Goal: Navigation & Orientation: Understand site structure

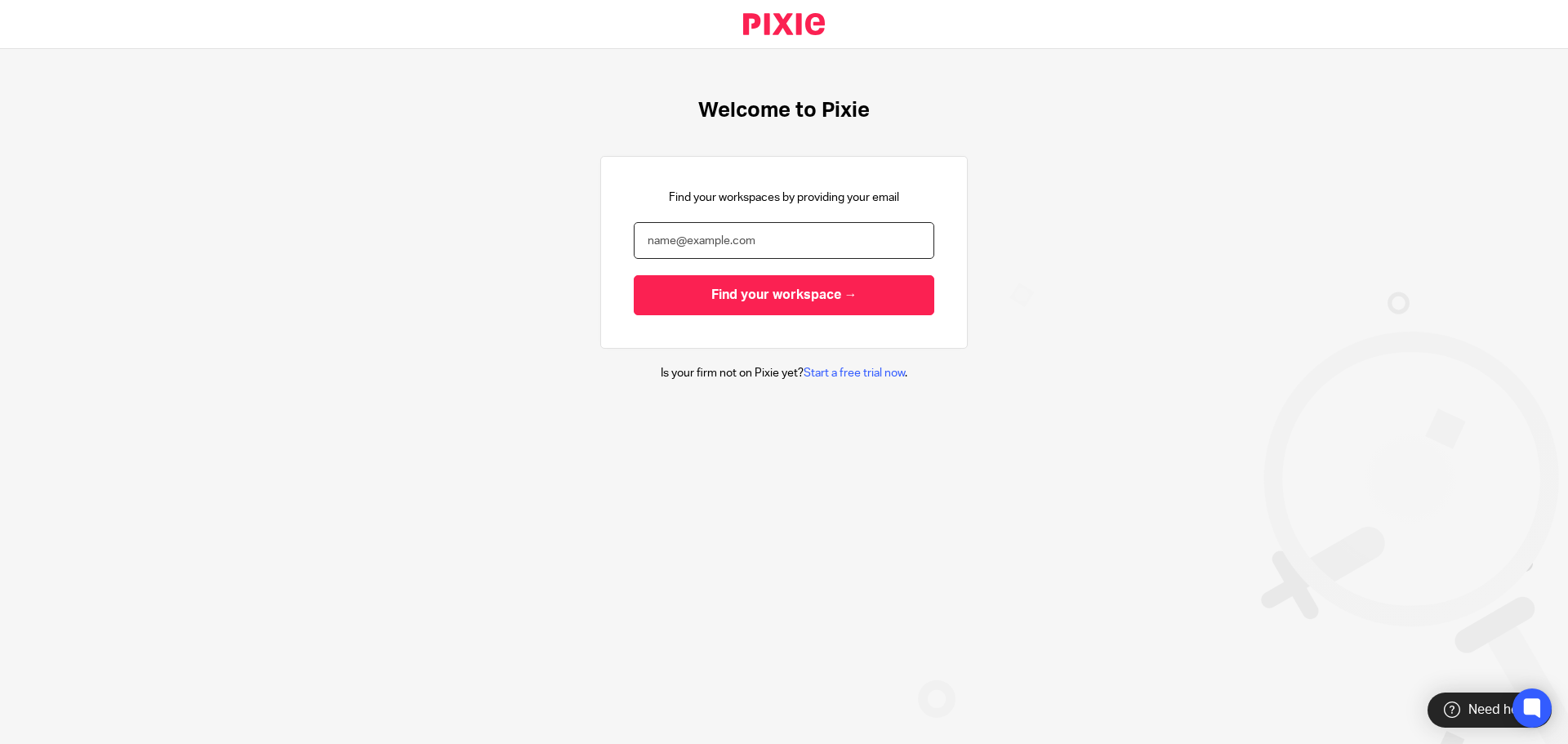
click at [696, 238] on input "email" at bounding box center [784, 240] width 301 height 37
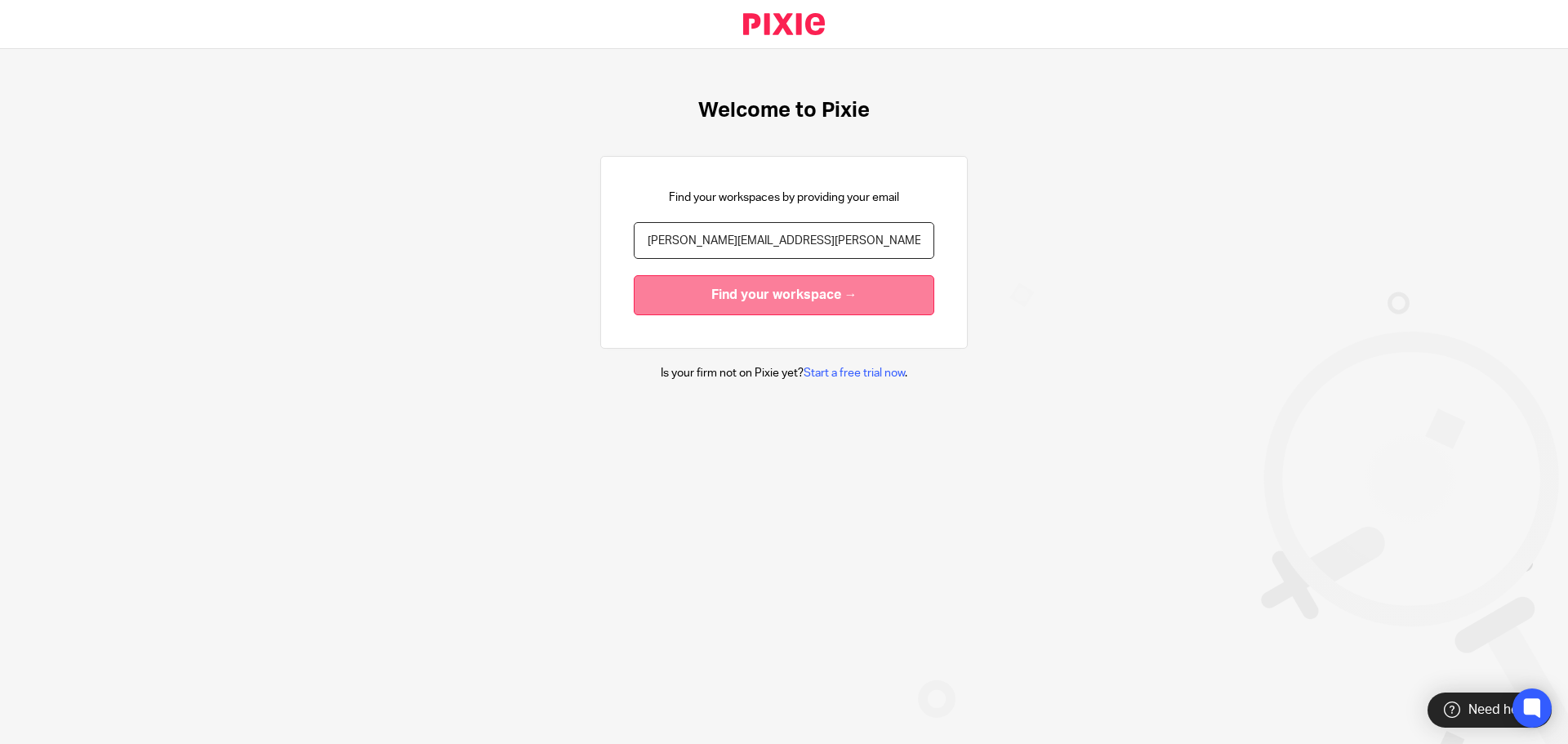
type input "[PERSON_NAME][EMAIL_ADDRESS][PERSON_NAME][PERSON_NAME][DOMAIN_NAME]"
click at [784, 288] on input "Find your workspace →" at bounding box center [784, 295] width 301 height 40
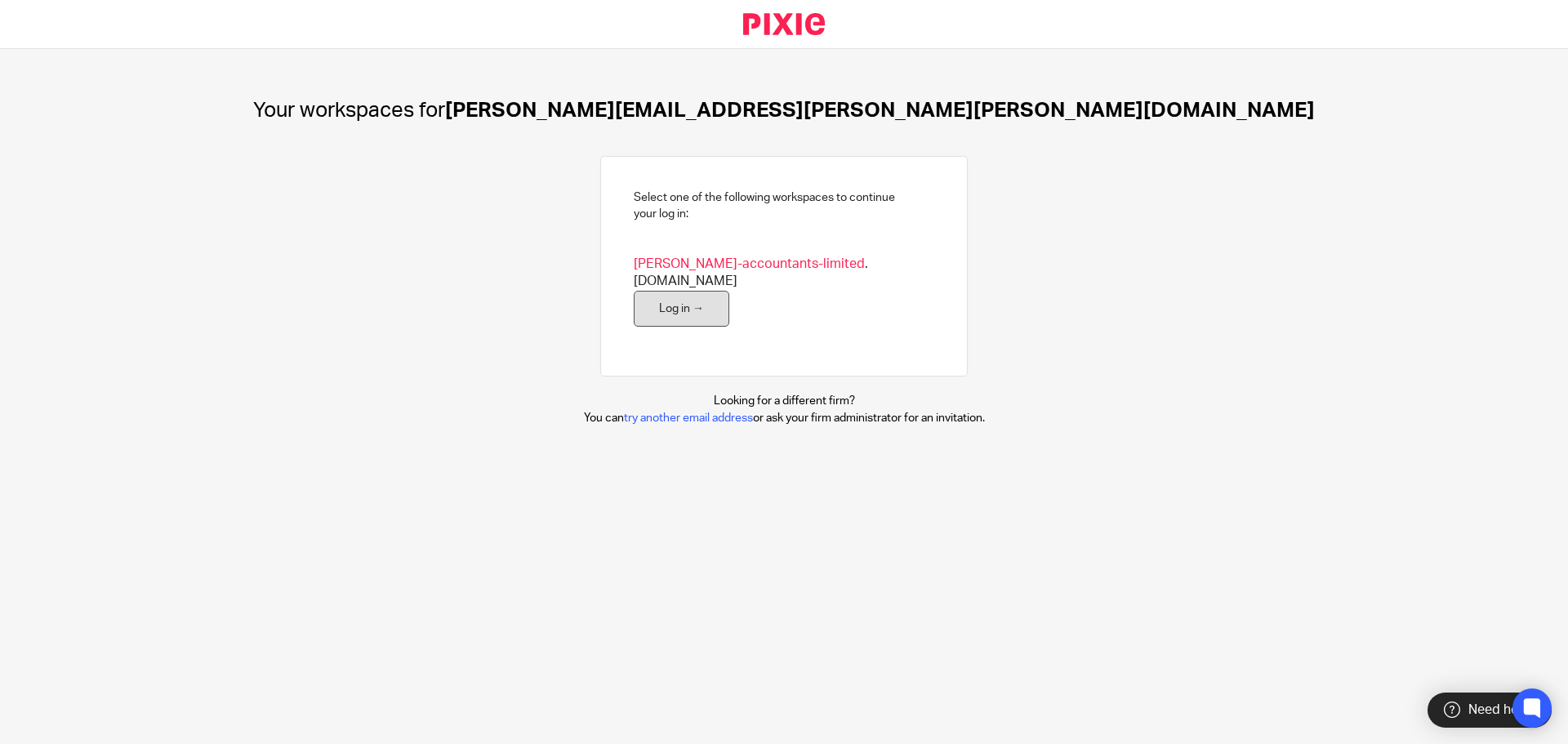
click at [661, 291] on link "Log in →" at bounding box center [680, 309] width 95 height 37
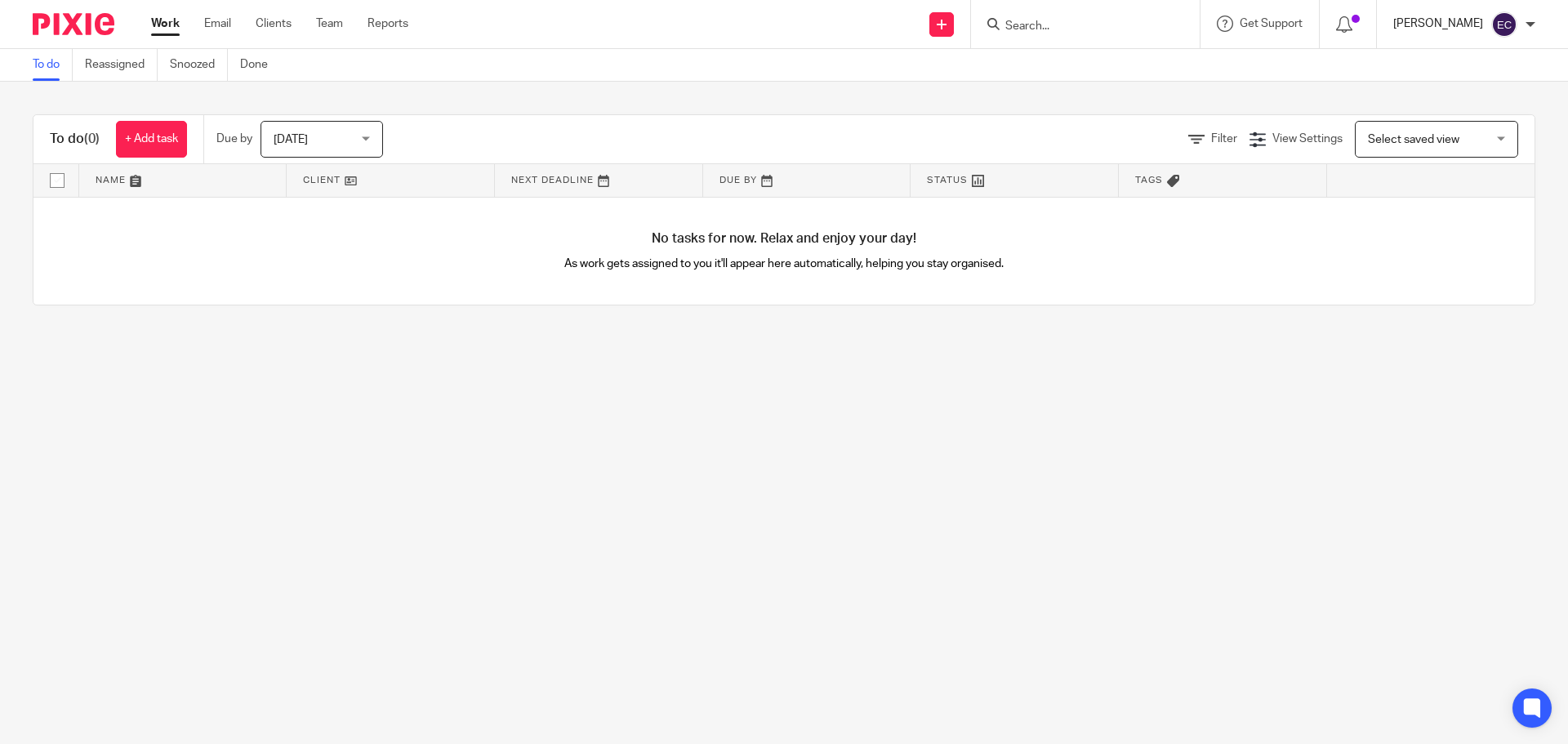
click at [1465, 18] on p "Ed Corrigan" at bounding box center [1437, 23] width 90 height 16
click at [1528, 25] on div at bounding box center [1529, 24] width 10 height 10
click at [1461, 61] on span "My profile" at bounding box center [1466, 66] width 51 height 12
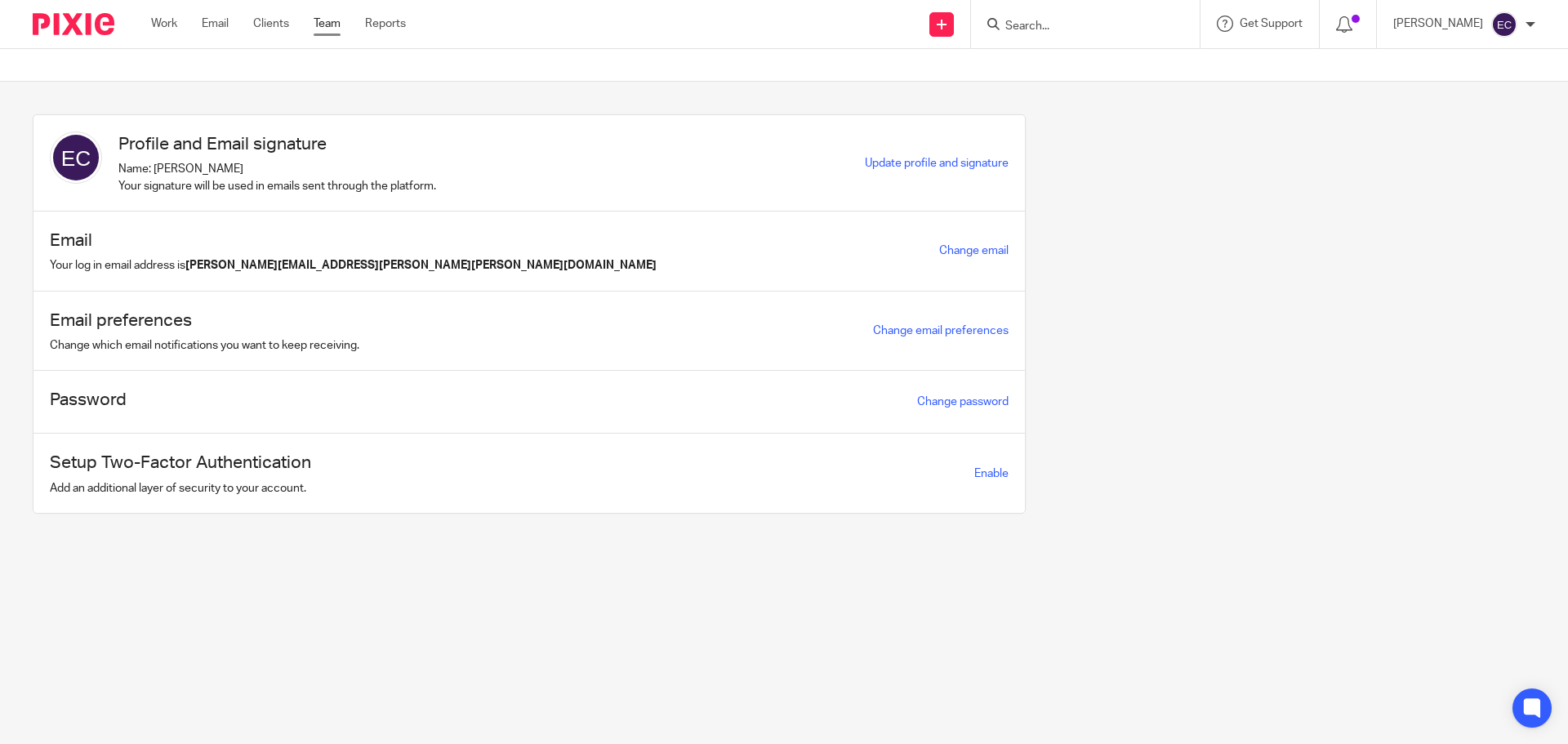
click at [328, 26] on link "Team" at bounding box center [327, 23] width 27 height 16
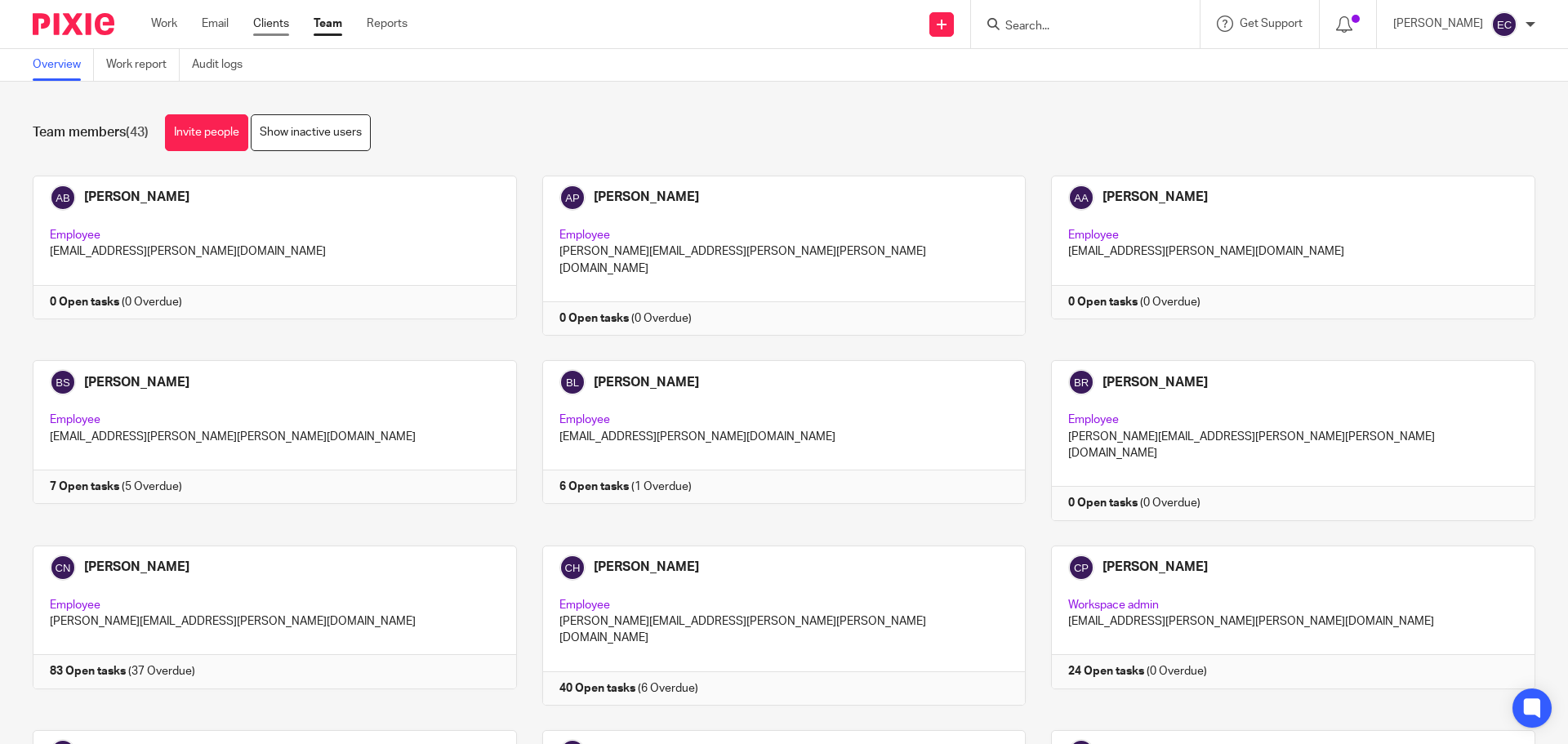
click at [270, 22] on link "Clients" at bounding box center [271, 23] width 36 height 16
click at [275, 22] on link "Clients" at bounding box center [271, 23] width 36 height 16
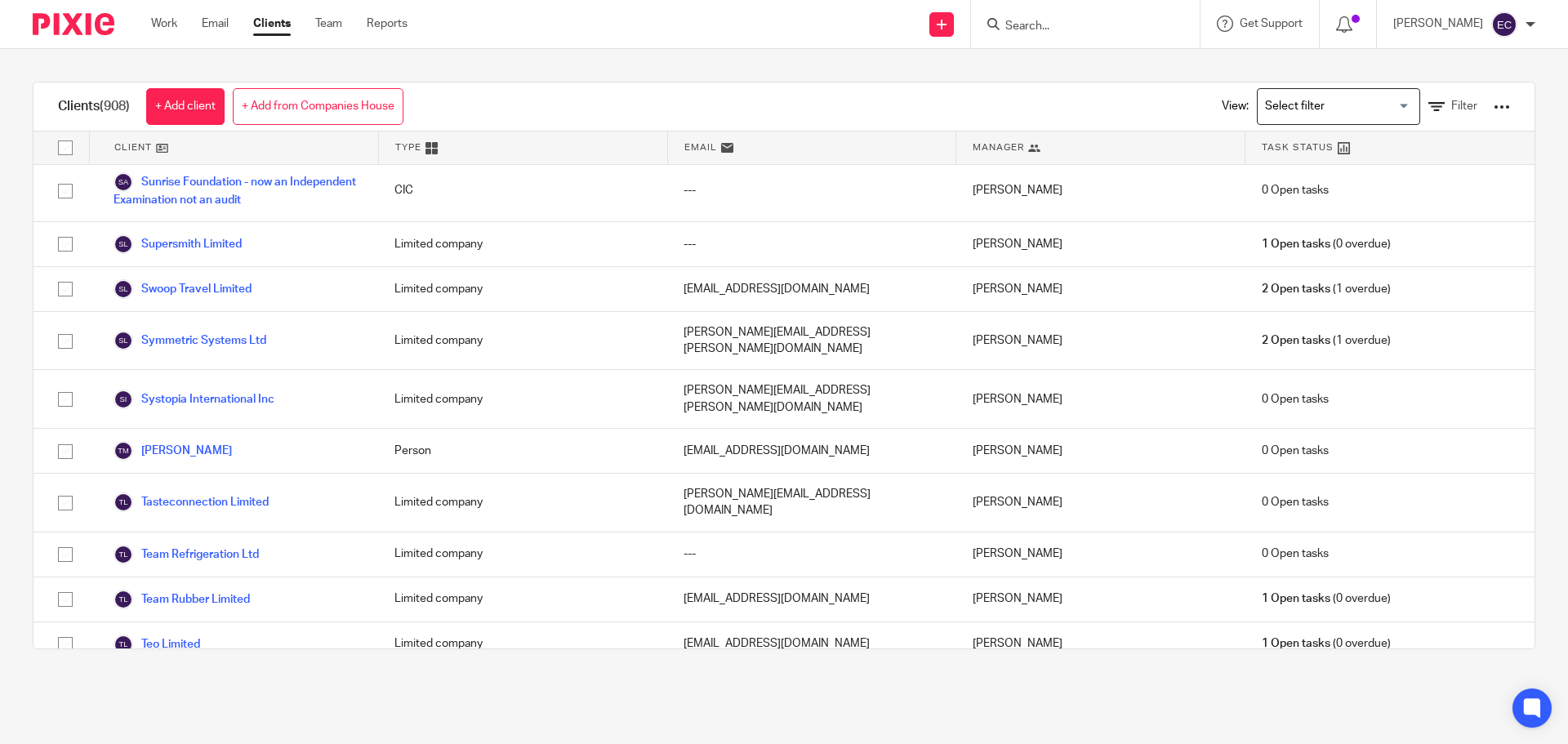
scroll to position [40955, 0]
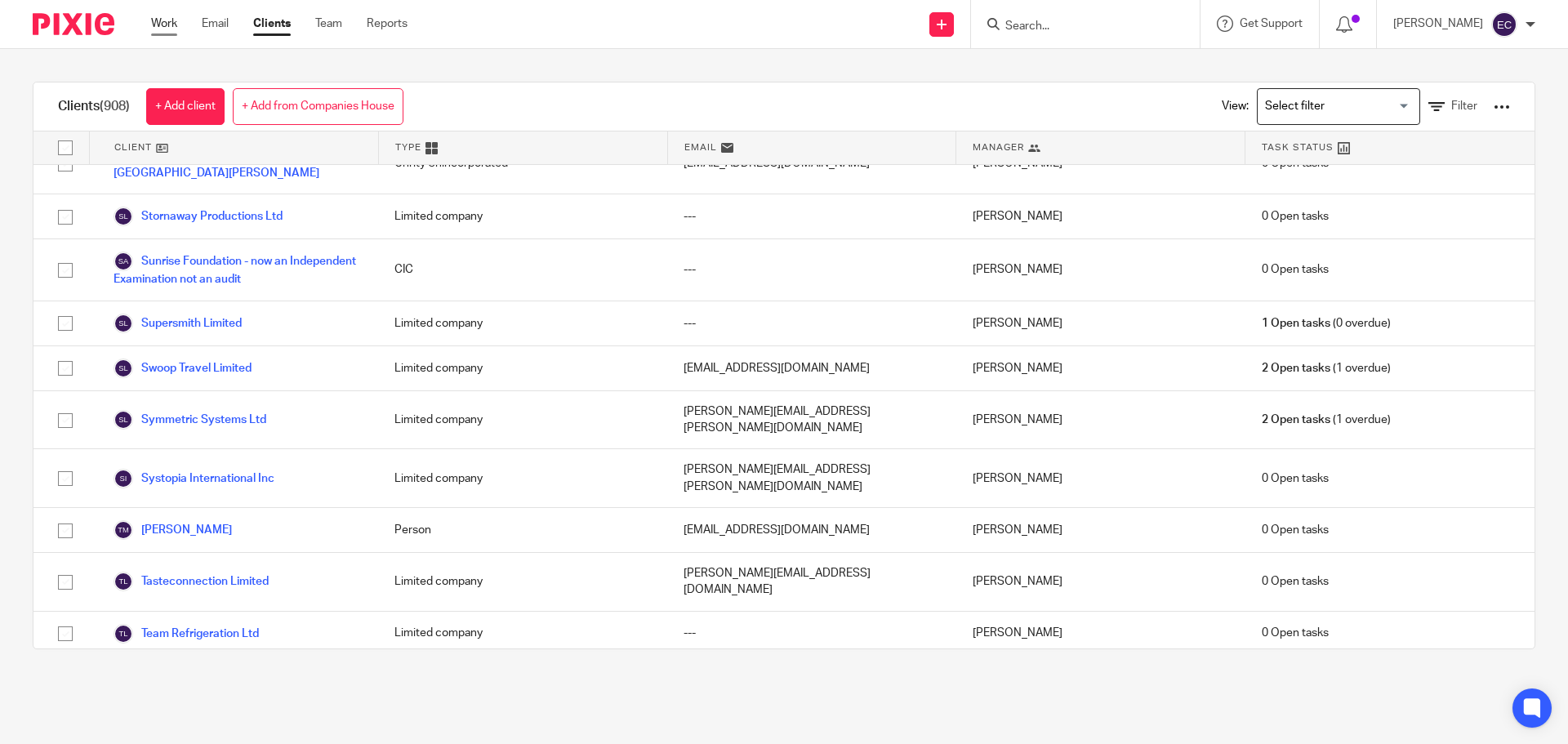
click at [159, 24] on link "Work" at bounding box center [164, 23] width 26 height 16
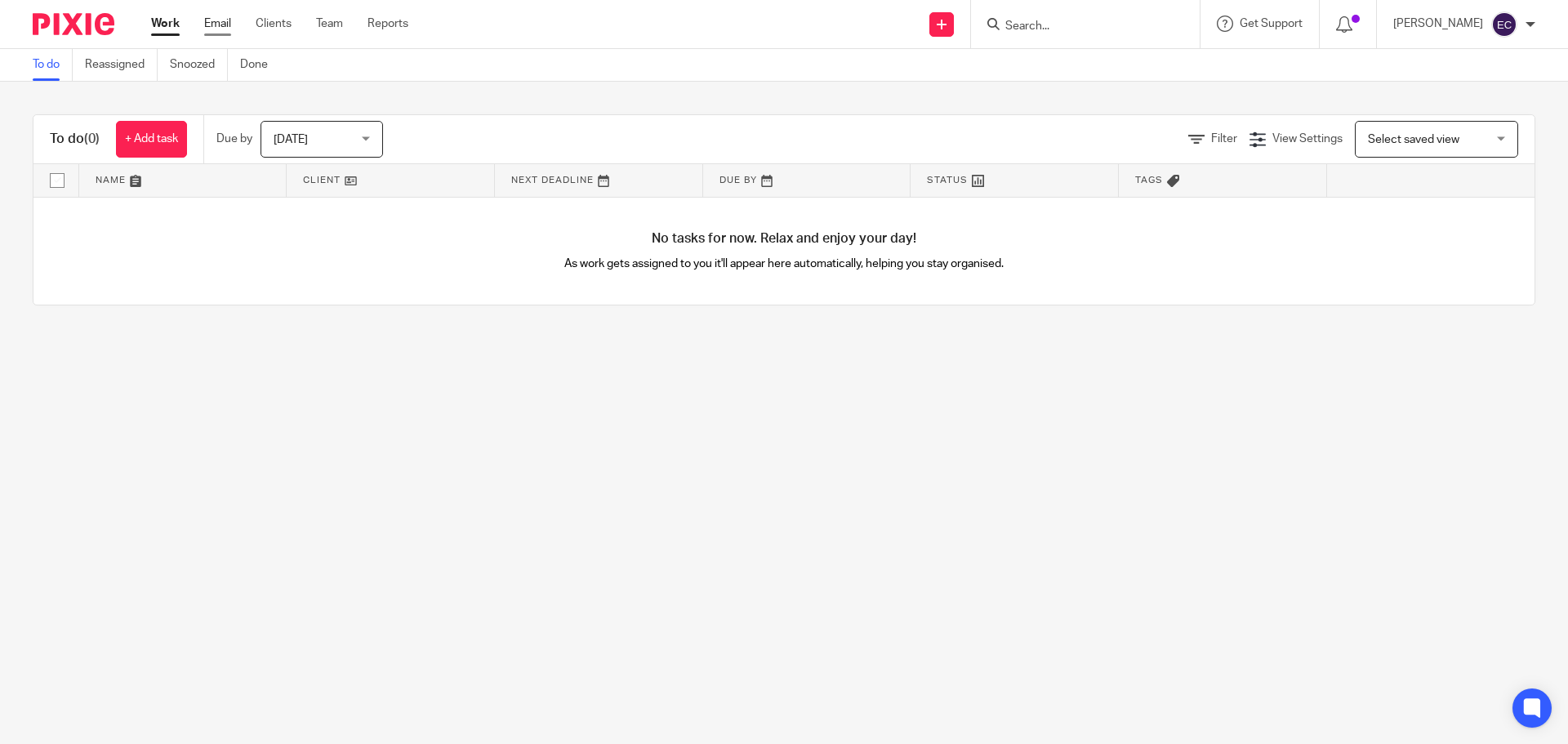
click at [208, 28] on link "Email" at bounding box center [218, 23] width 27 height 16
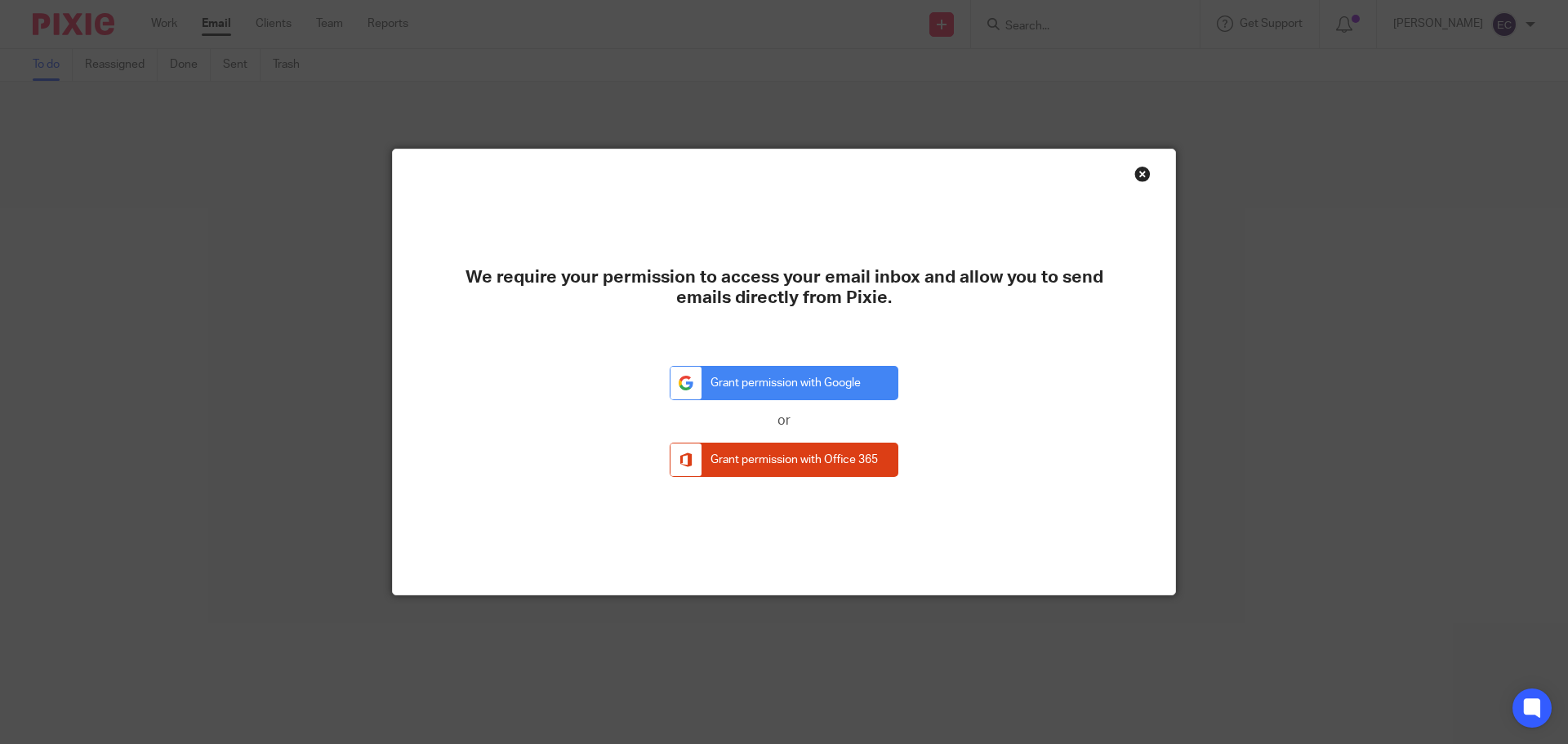
click at [1135, 171] on div "Close this dialog window" at bounding box center [1142, 173] width 16 height 16
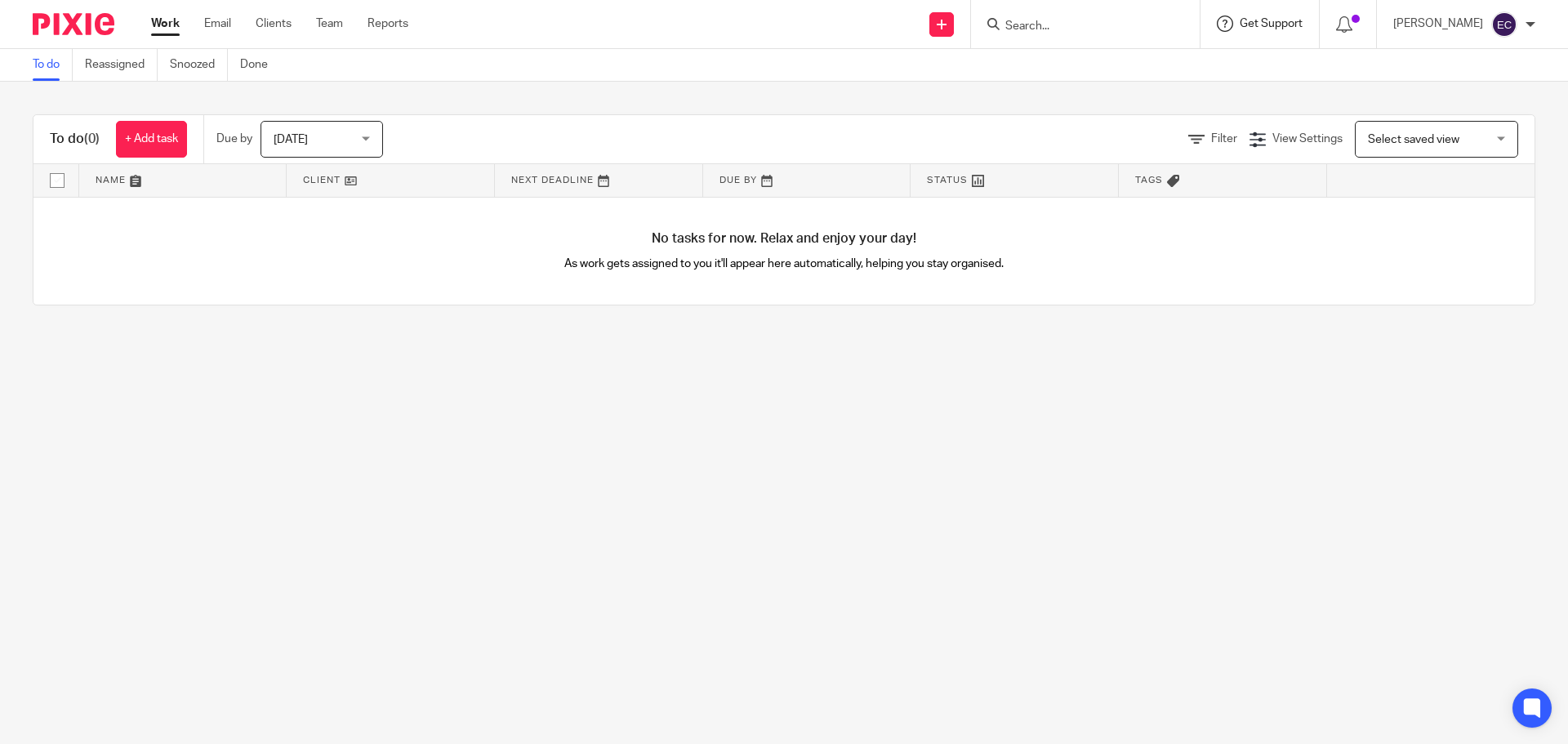
click at [1298, 24] on span "Get Support" at bounding box center [1270, 24] width 63 height 12
click at [1222, 98] on span "Check our documentation" at bounding box center [1245, 102] width 170 height 17
click at [1352, 20] on icon at bounding box center [1343, 24] width 16 height 16
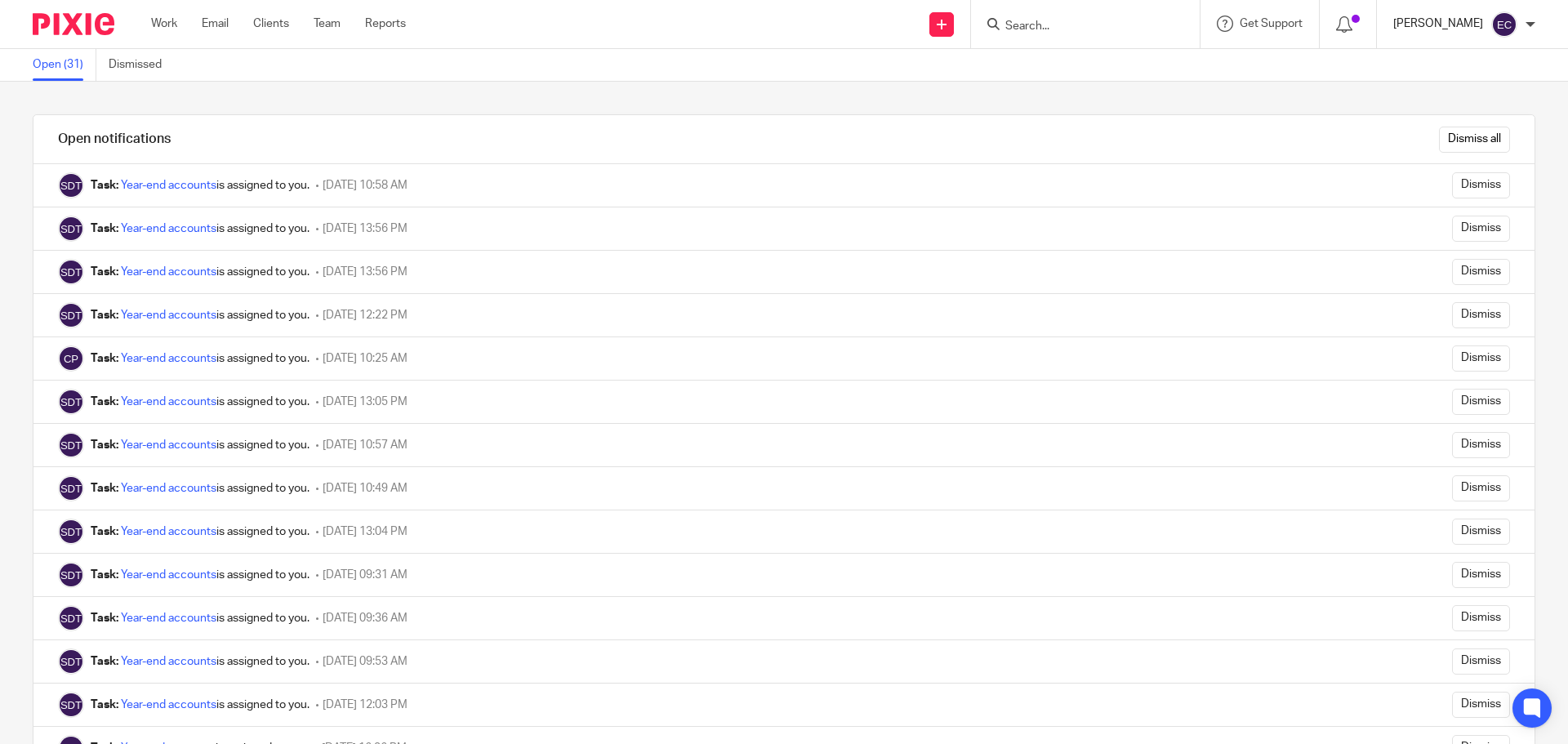
click at [1446, 18] on p "[PERSON_NAME]" at bounding box center [1437, 23] width 90 height 16
